Goal: Task Accomplishment & Management: Manage account settings

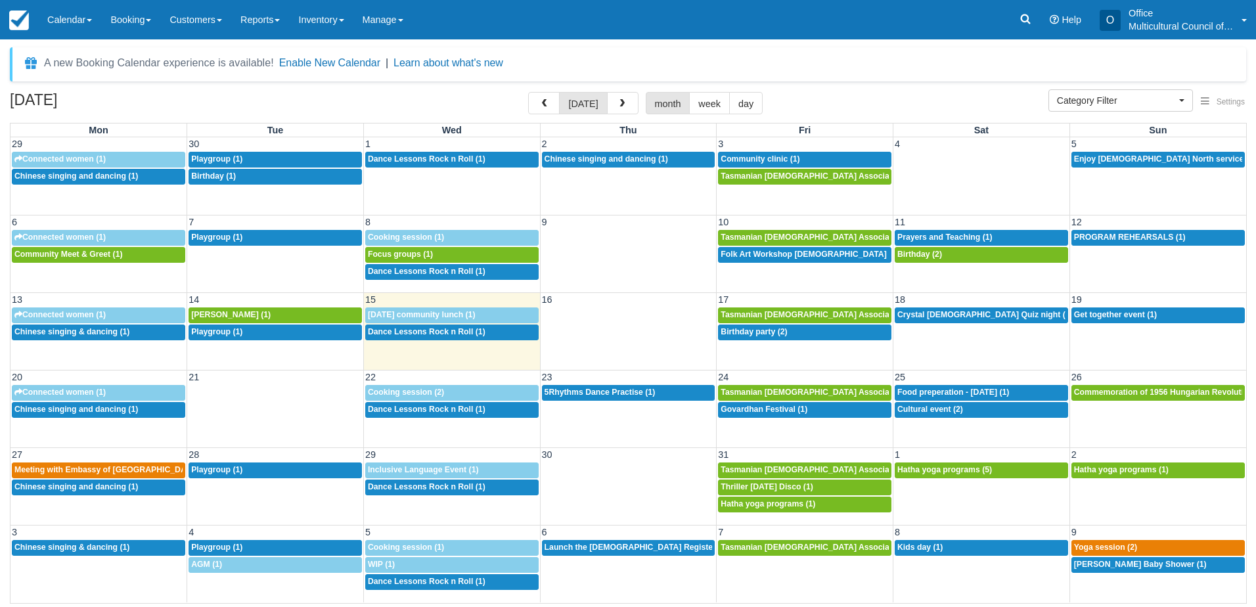
select select
click at [949, 314] on span "Crystal [DEMOGRAPHIC_DATA] Quiz night (2)" at bounding box center [984, 314] width 175 height 9
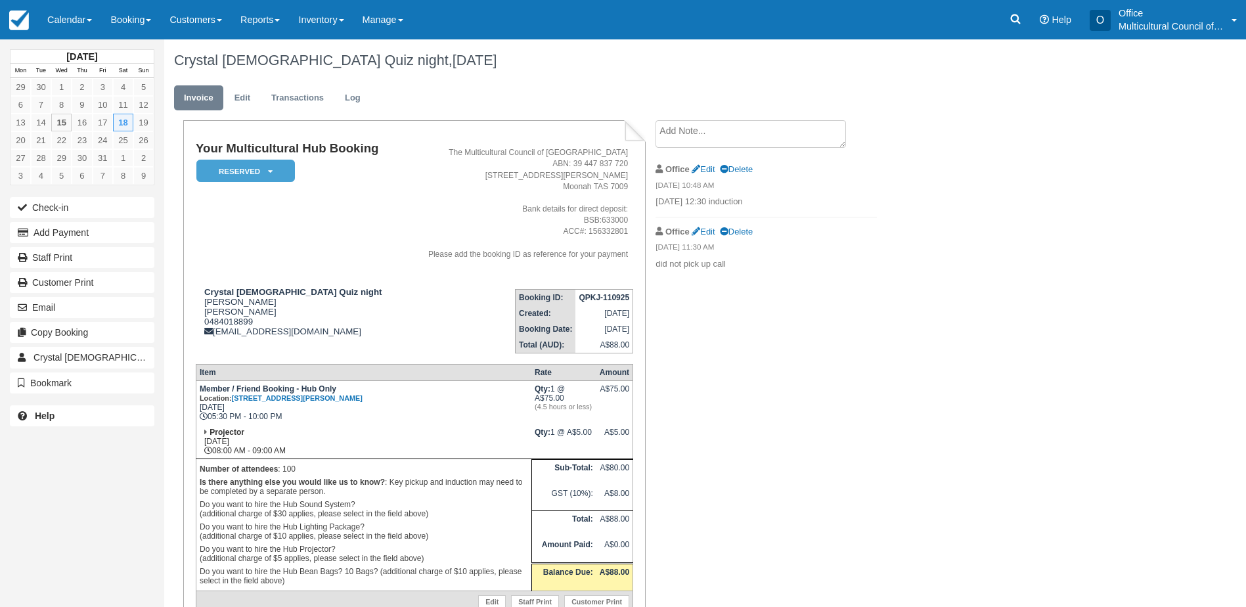
click at [679, 135] on textarea at bounding box center [750, 134] width 190 height 28
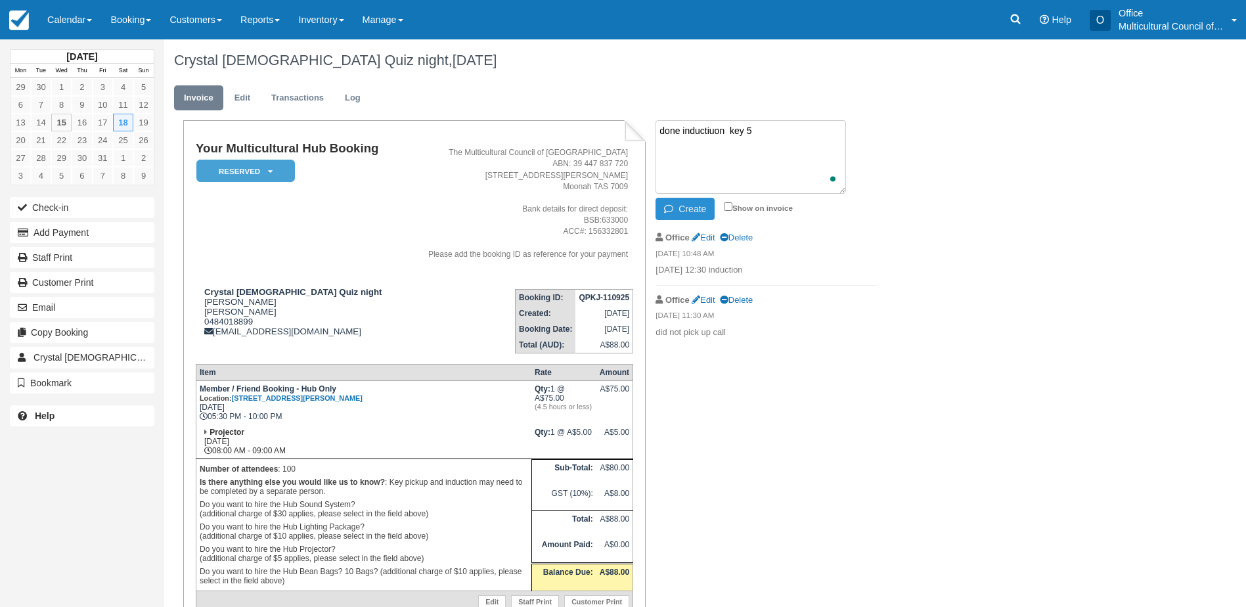
type textarea "done inductiuon key 5"
click at [659, 204] on button "Create" at bounding box center [684, 209] width 59 height 22
